Goal: Find specific page/section: Find specific page/section

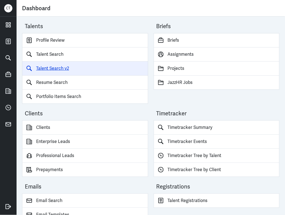
click at [63, 71] on link "Talent Search v2" at bounding box center [85, 69] width 126 height 14
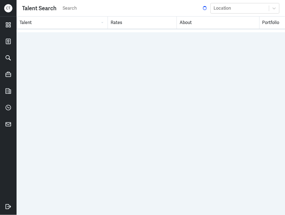
click at [72, 10] on input "search" at bounding box center [132, 8] width 140 height 8
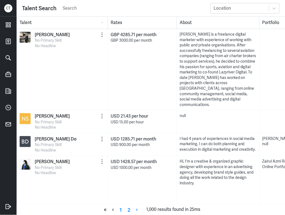
paste input "Call with Hire Digital | [PERSON_NAME] | Technology Content Writer"
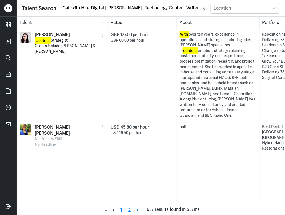
drag, startPoint x: 107, startPoint y: 7, endPoint x: 0, endPoint y: 7, distance: 107.0
click at [0, 7] on div "C T Talent Search Call with Hire Digital | [PERSON_NAME] | Technology Content W…" at bounding box center [142, 107] width 285 height 215
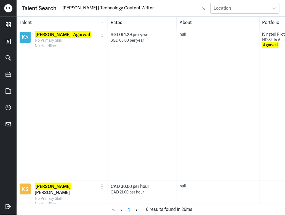
drag, startPoint x: 105, startPoint y: 8, endPoint x: 233, endPoint y: 8, distance: 128.6
click at [233, 8] on div "Talent Search [PERSON_NAME] | Technology Content Writer Location" at bounding box center [150, 8] width 257 height 10
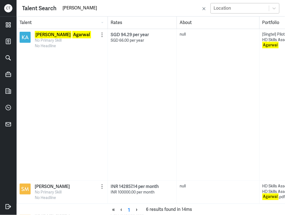
type input "[PERSON_NAME]"
click at [55, 35] on mark "[PERSON_NAME]" at bounding box center [53, 34] width 37 height 7
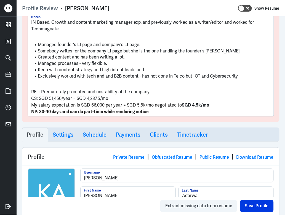
scroll to position [81, 0]
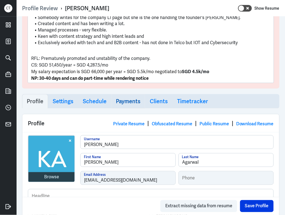
click at [126, 96] on link "Payments" at bounding box center [128, 101] width 34 height 14
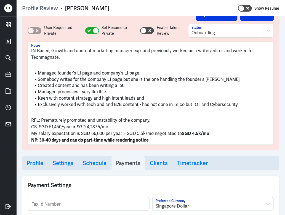
scroll to position [20, 0]
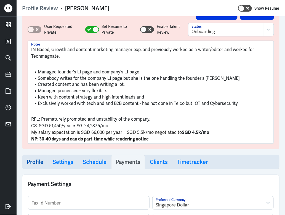
click at [29, 167] on link "Profile" at bounding box center [35, 162] width 26 height 14
